Goal: Navigation & Orientation: Find specific page/section

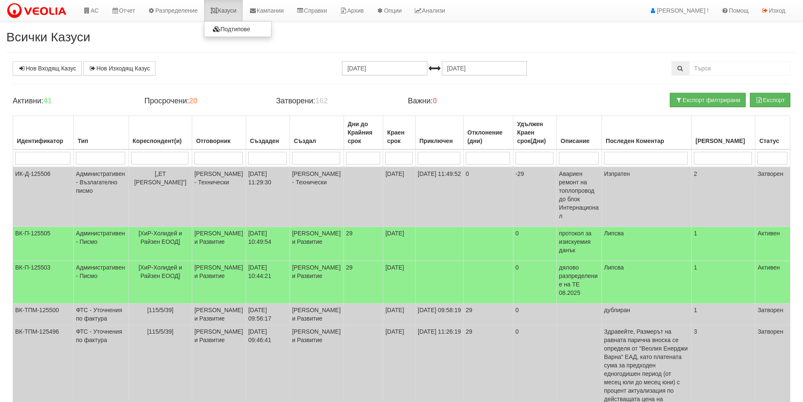
click at [227, 13] on link "Казуси" at bounding box center [223, 10] width 39 height 21
click at [226, 16] on link "Казуси" at bounding box center [223, 10] width 39 height 21
click at [231, 8] on link "Казуси" at bounding box center [223, 10] width 39 height 21
